Goal: Information Seeking & Learning: Find specific fact

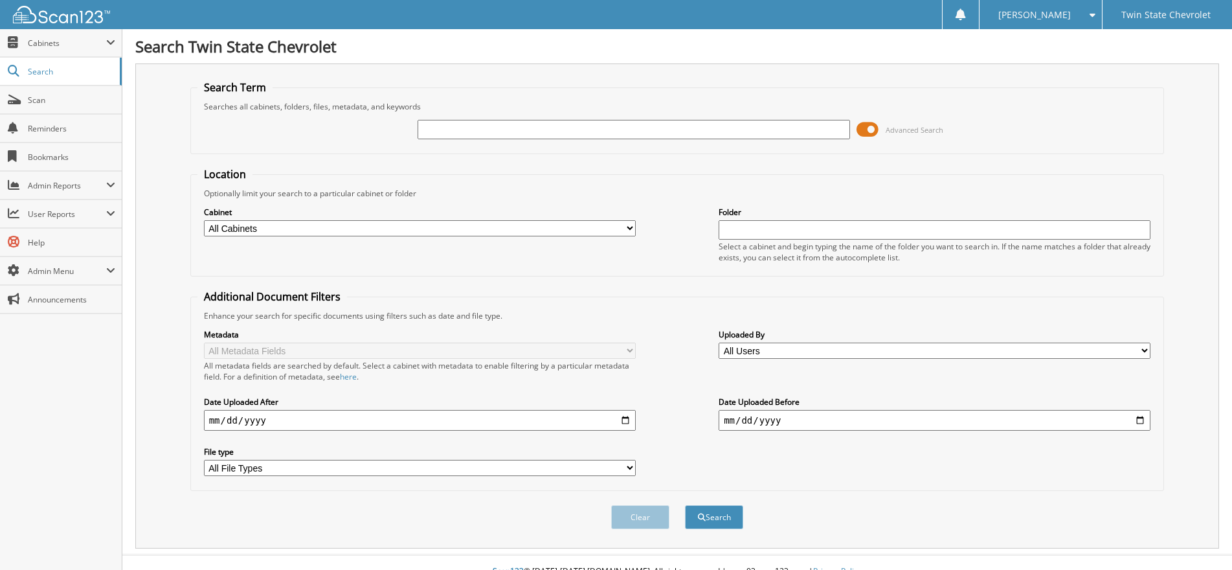
paste input "60036640"
type input "60036640"
click at [685, 505] on button "Search" at bounding box center [714, 517] width 58 height 24
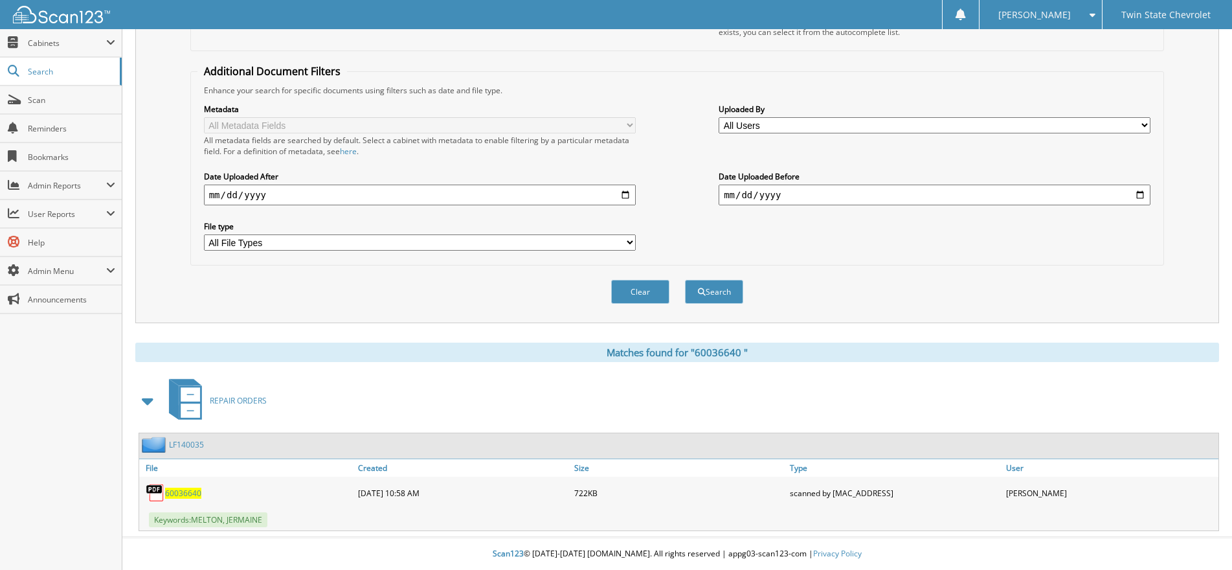
scroll to position [226, 0]
click at [182, 495] on span "6 0 0 3 6 6 4 0" at bounding box center [183, 493] width 36 height 11
